Goal: Use online tool/utility: Use online tool/utility

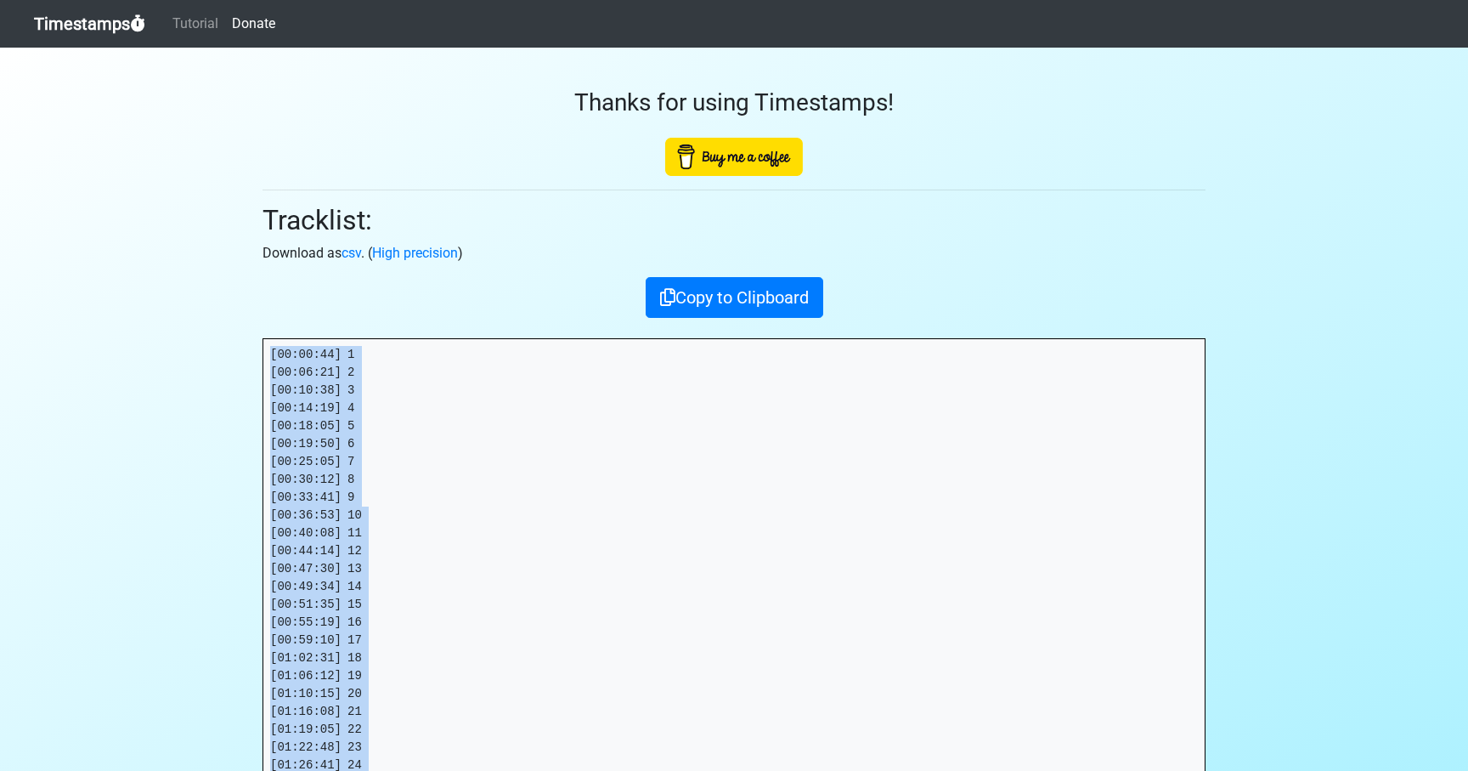
click at [81, 36] on link "Timestamps" at bounding box center [89, 24] width 111 height 34
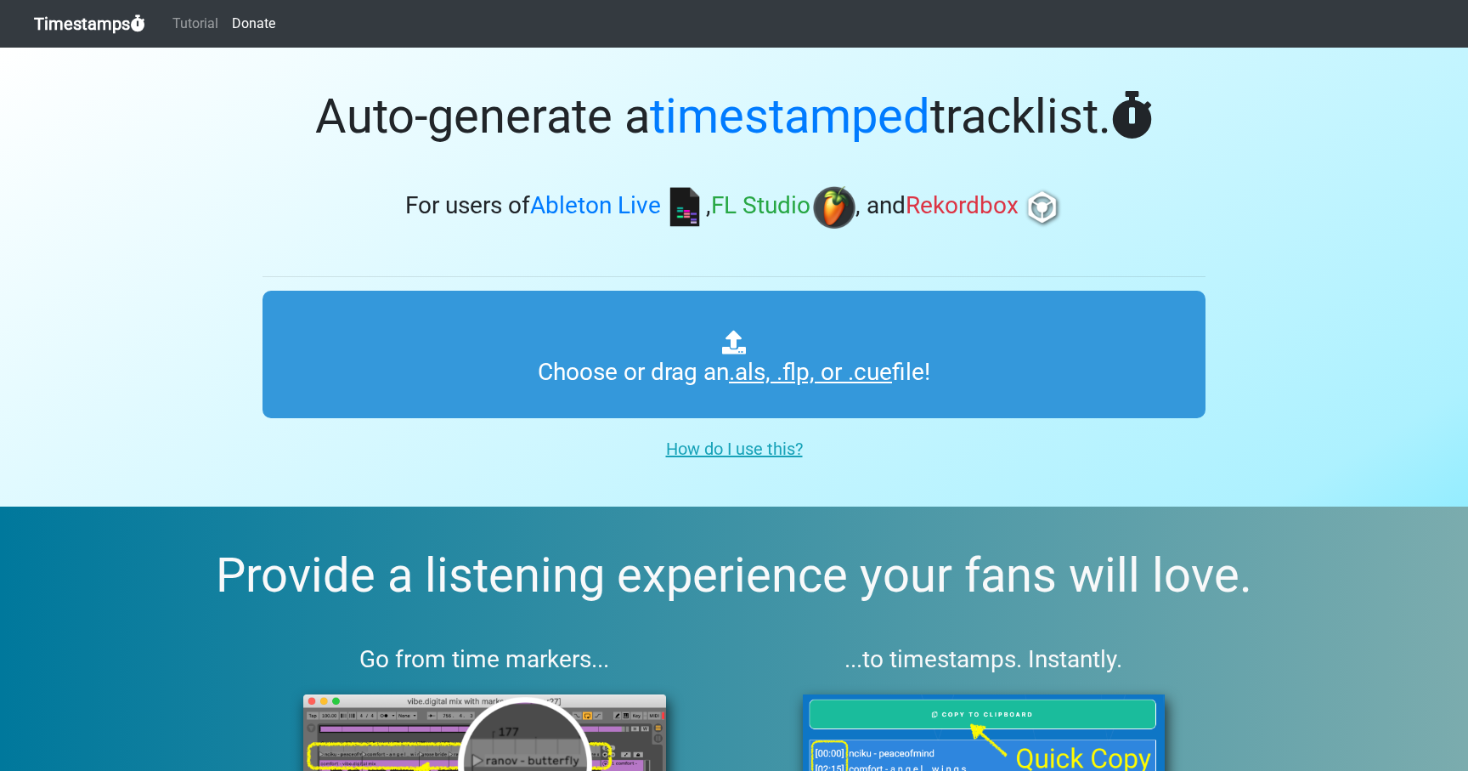
type input "C:\fakepath\DIALEKT RADIO #295 (WORLDWIDE).als"
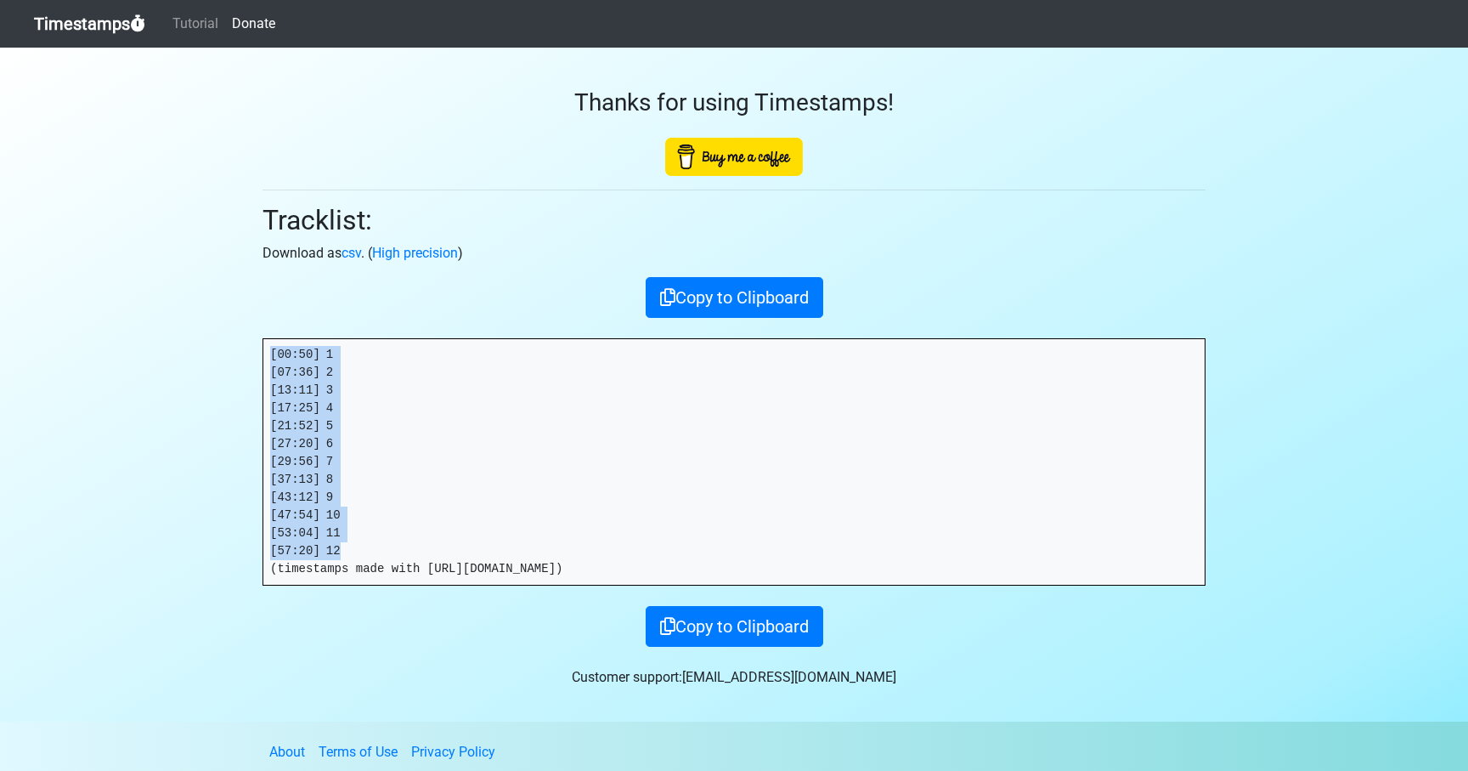
drag, startPoint x: 350, startPoint y: 550, endPoint x: 229, endPoint y: 356, distance: 228.2
click at [229, 356] on section "Thanks for using Timestamps! Tracklist: Download as csv . ( High precision ) Co…" at bounding box center [734, 385] width 1468 height 674
